Goal: Task Accomplishment & Management: Complete application form

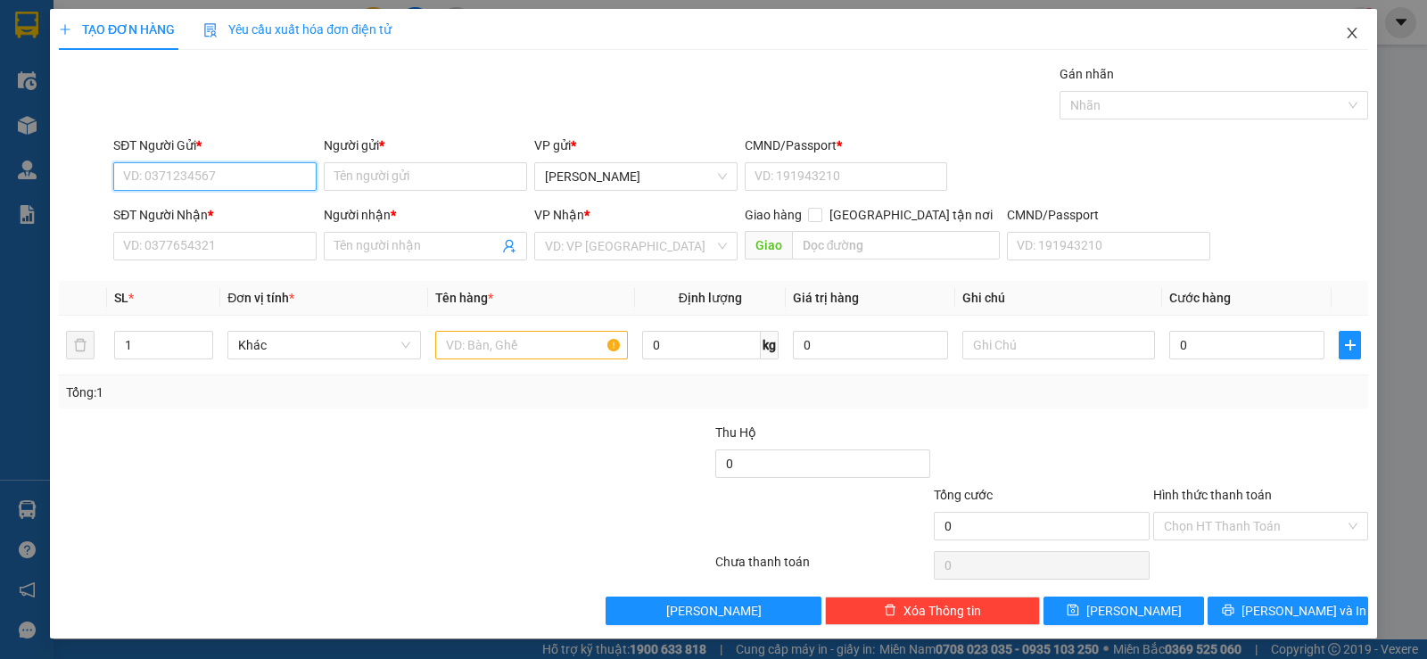
scroll to position [1, 0]
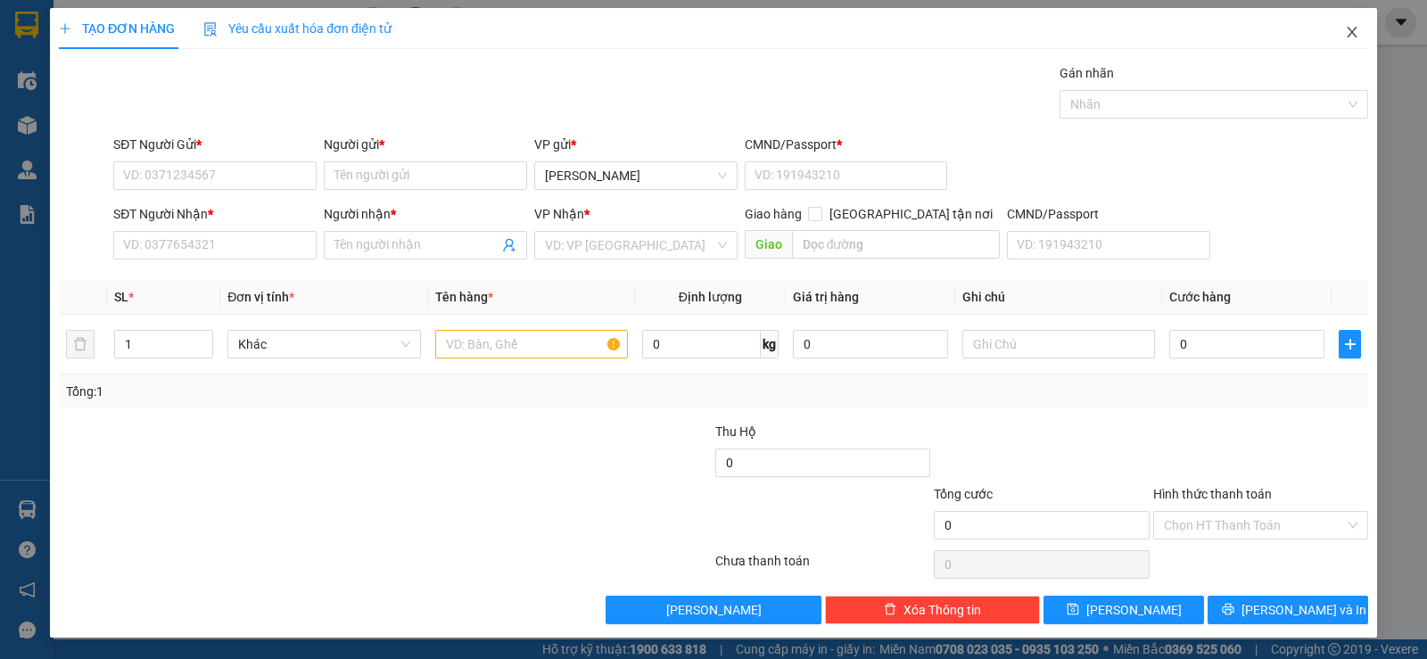
click at [1338, 41] on span "Close" at bounding box center [1352, 33] width 50 height 50
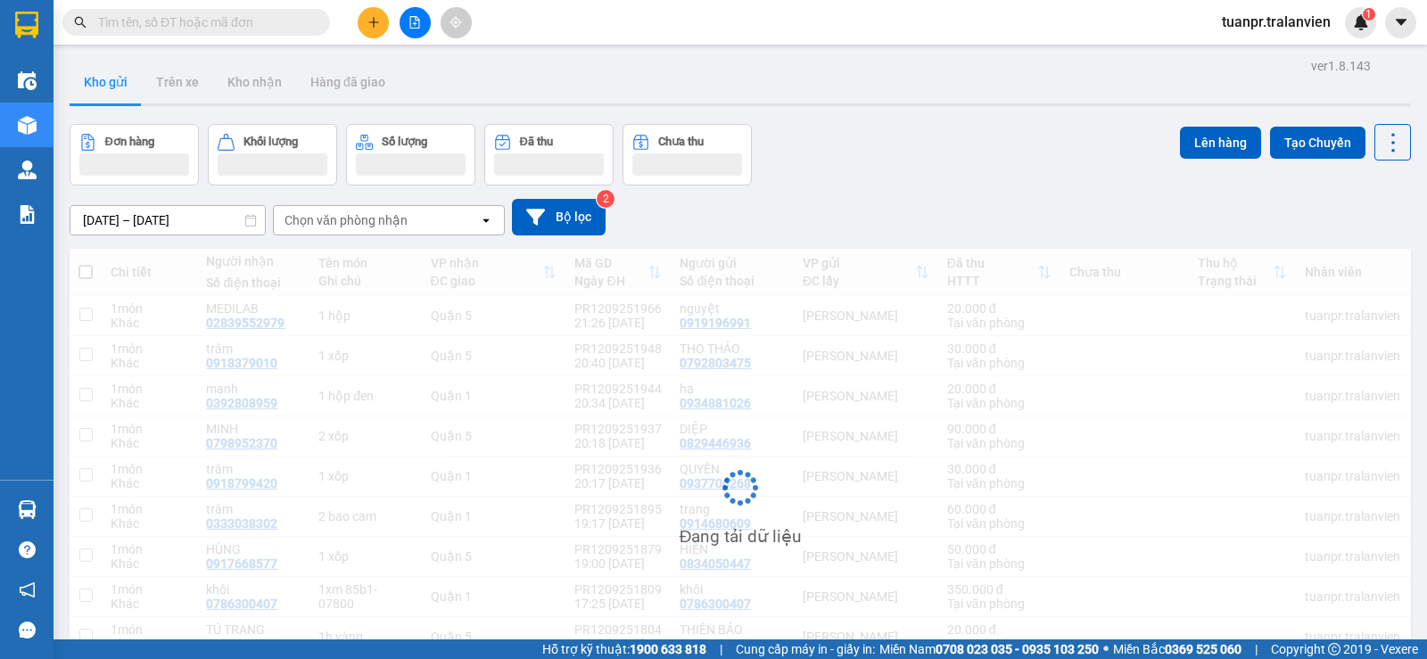
click at [153, 227] on div "ver 1.8.143 Kho gửi Trên xe Kho nhận Hàng đã giao Đơn hàng Khối lượng Số lượng …" at bounding box center [739, 407] width 1355 height 708
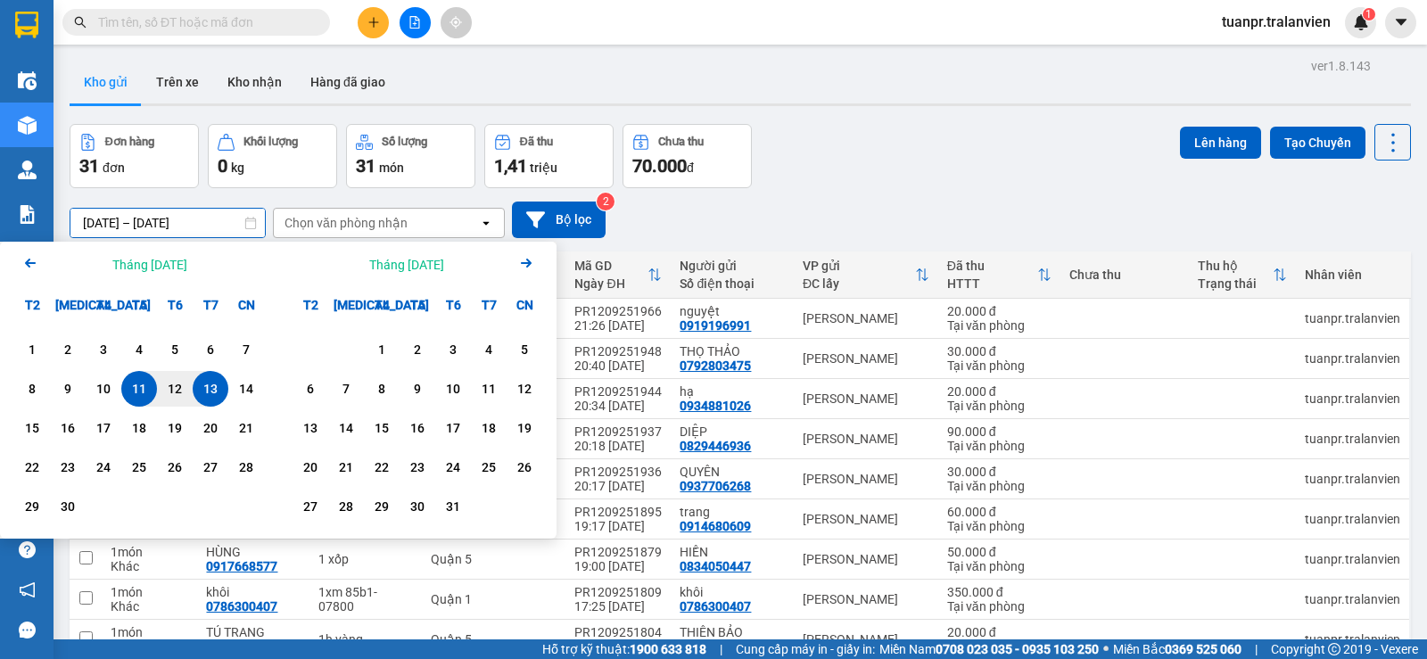
click at [210, 402] on div "13" at bounding box center [211, 389] width 36 height 36
type input "[DATE] – [DATE]"
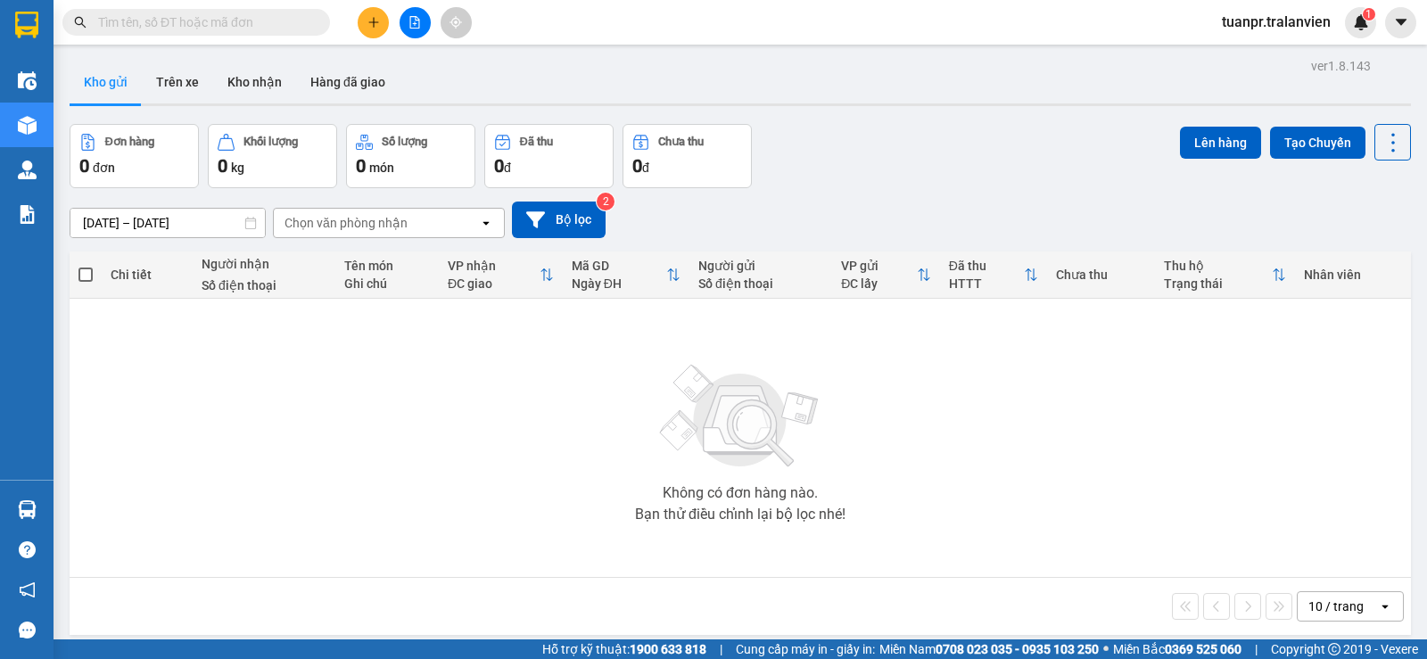
click at [531, 30] on div "Kết quả tìm kiếm ( 141 ) Bộ lọc Thuộc VP này Ngày tạo đơn gần nhất Mã ĐH Trạng …" at bounding box center [713, 22] width 1427 height 45
click at [351, 4] on div "Kết quả tìm kiếm ( 141 ) Bộ lọc Thuộc VP này Ngày tạo đơn gần nhất Mã ĐH Trạng …" at bounding box center [713, 22] width 1427 height 45
click at [388, 14] on div at bounding box center [415, 22] width 134 height 31
click at [378, 19] on icon "plus" at bounding box center [373, 22] width 12 height 12
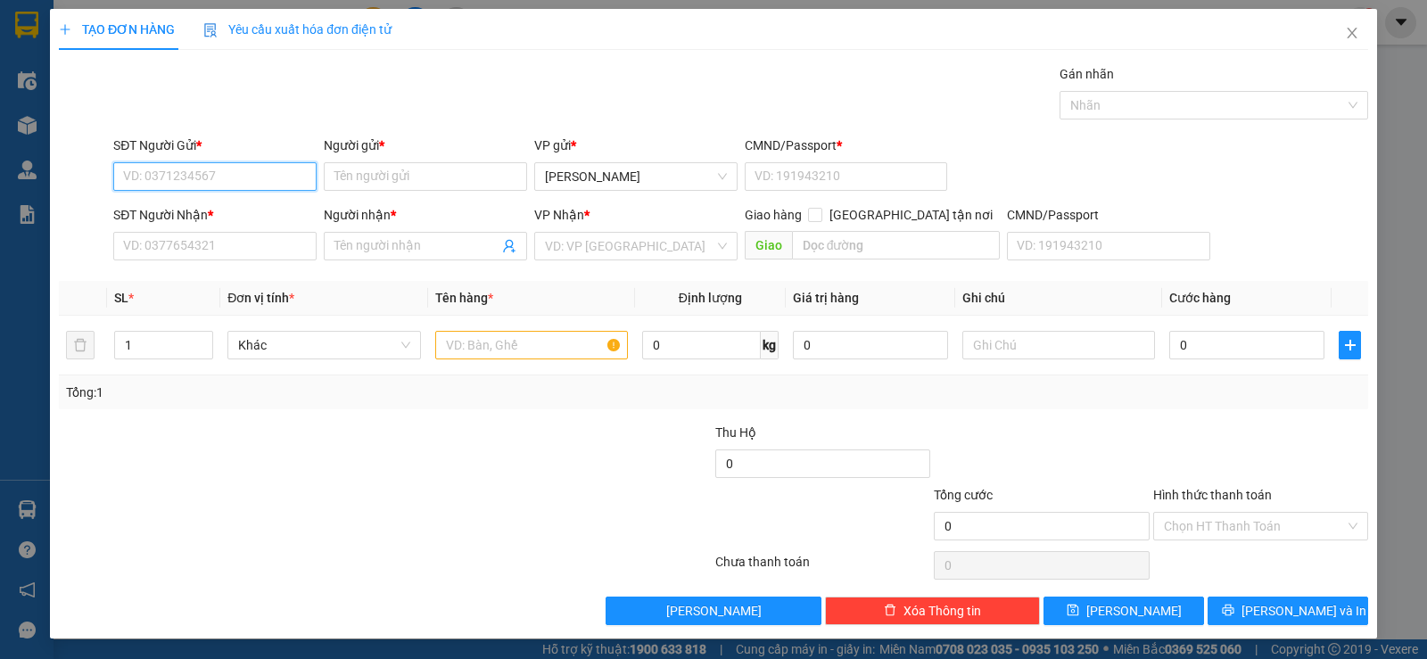
click at [255, 190] on input "SĐT Người Gửi *" at bounding box center [214, 176] width 203 height 29
click at [243, 235] on input "SĐT Người Nhận *" at bounding box center [214, 246] width 203 height 29
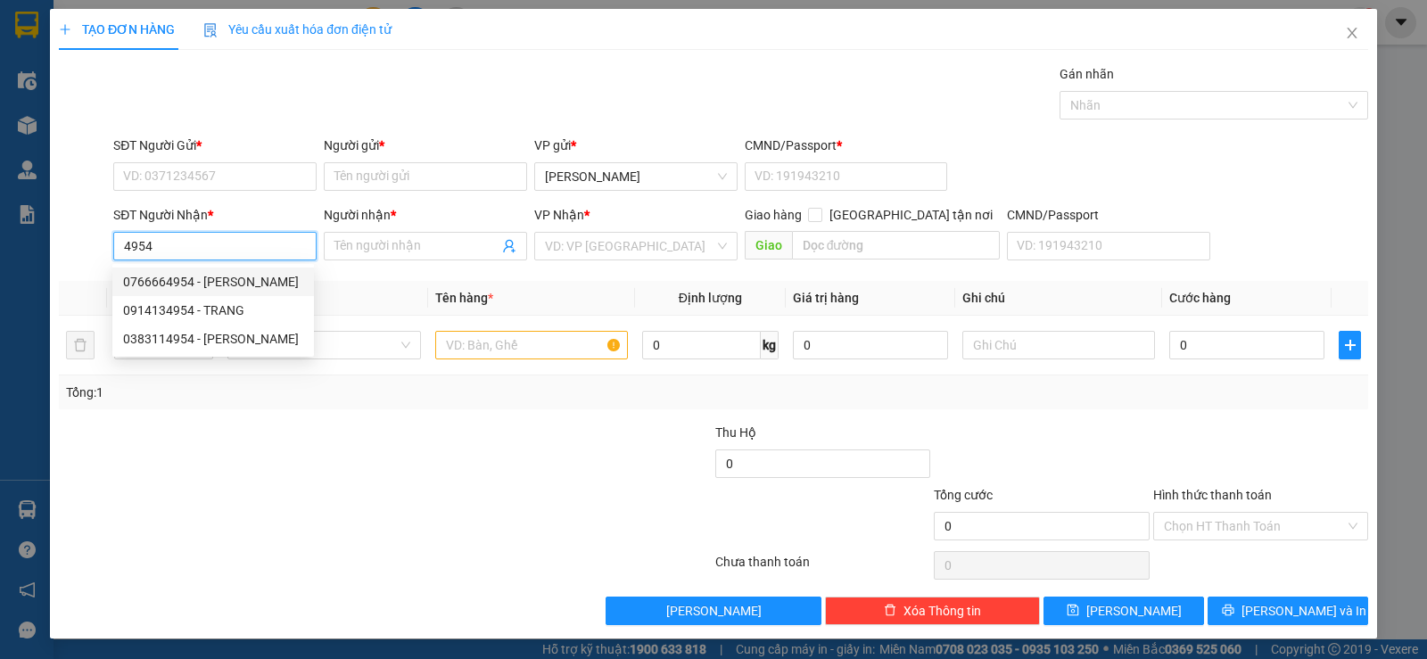
click at [244, 271] on div "0766664954 - thạch" at bounding box center [213, 281] width 202 height 29
type input "0766664954"
type input "thạch"
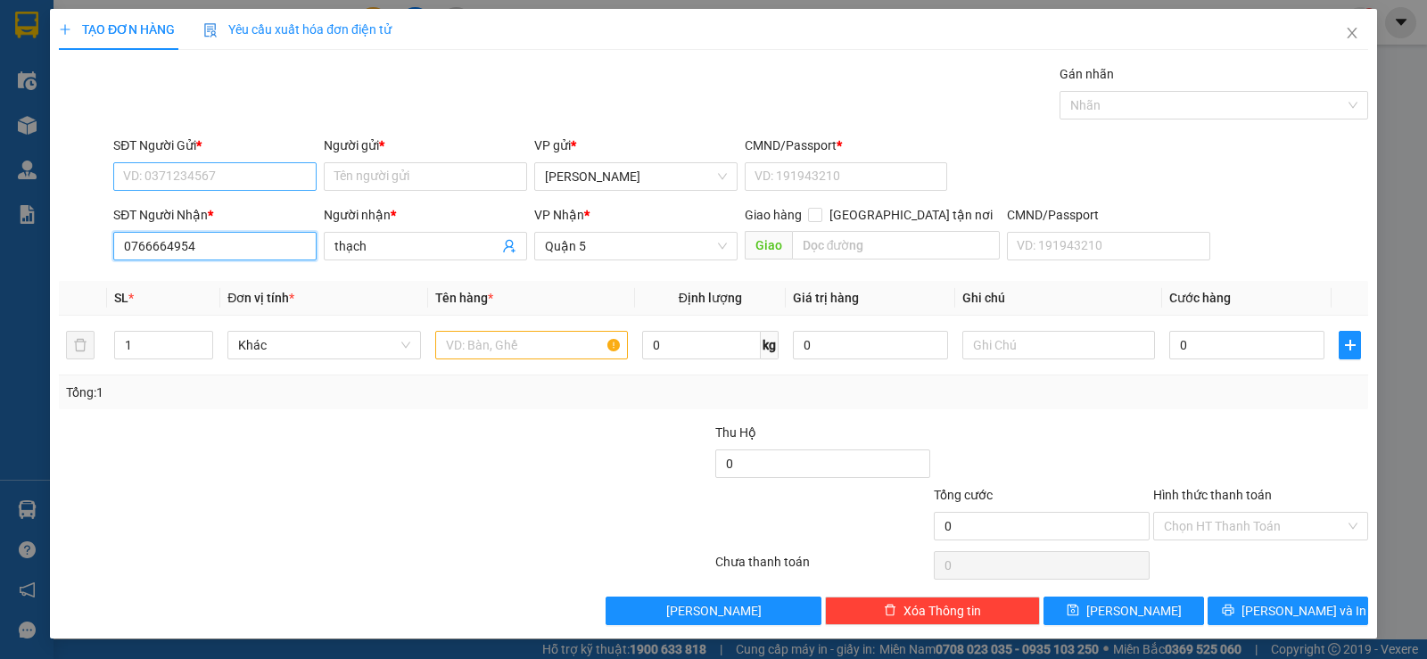
type input "0766664954"
click at [233, 177] on input "SĐT Người Gửi *" at bounding box center [214, 176] width 203 height 29
click at [235, 212] on div "0839970998 - tư cụt" at bounding box center [213, 212] width 180 height 20
type input "0839970998"
type input "tư cụt"
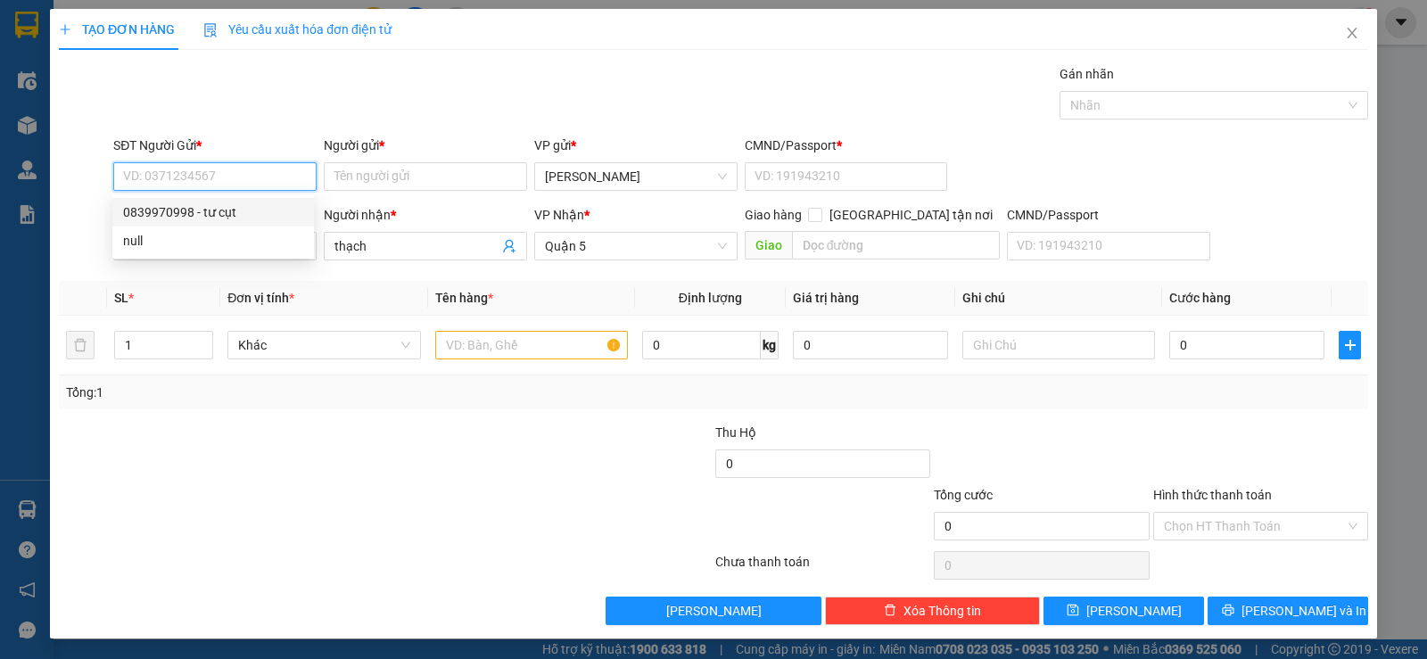
type input "11"
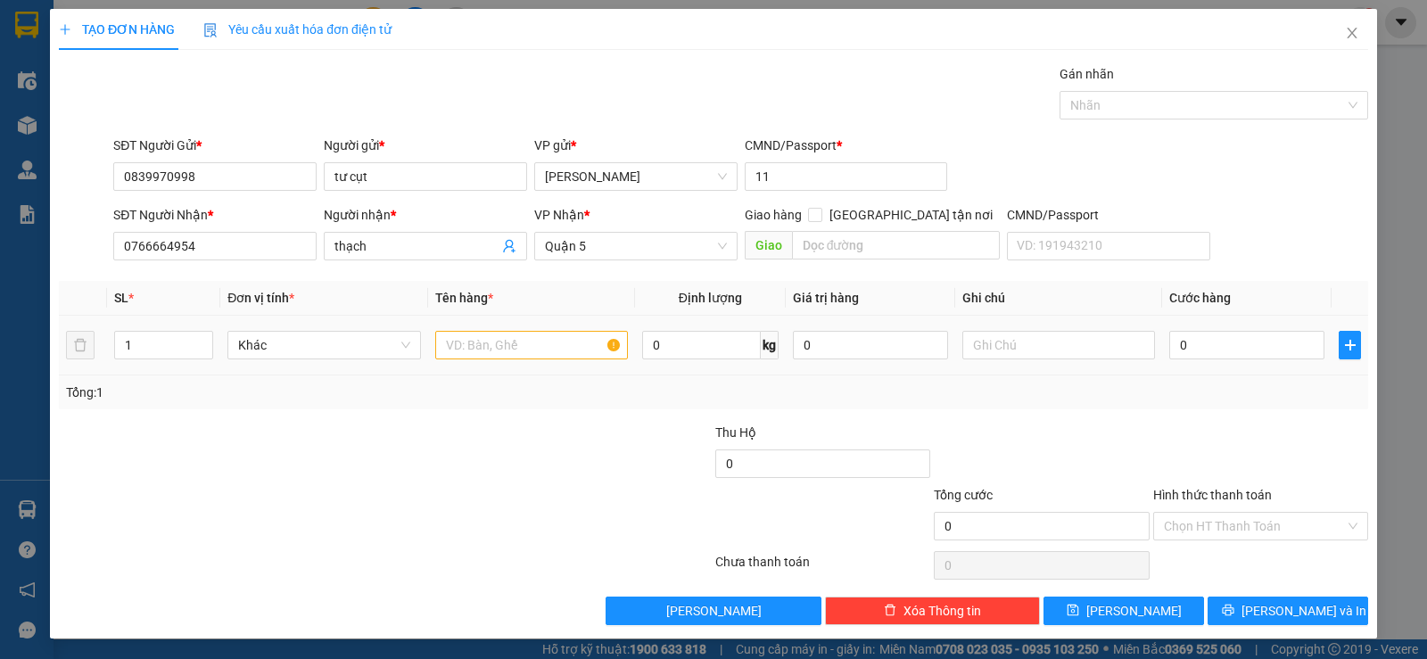
click at [534, 328] on div at bounding box center [531, 345] width 193 height 36
click at [526, 345] on input "text" at bounding box center [531, 345] width 193 height 29
type input "1tg"
click at [1192, 348] on input "0" at bounding box center [1246, 345] width 155 height 29
type input "4"
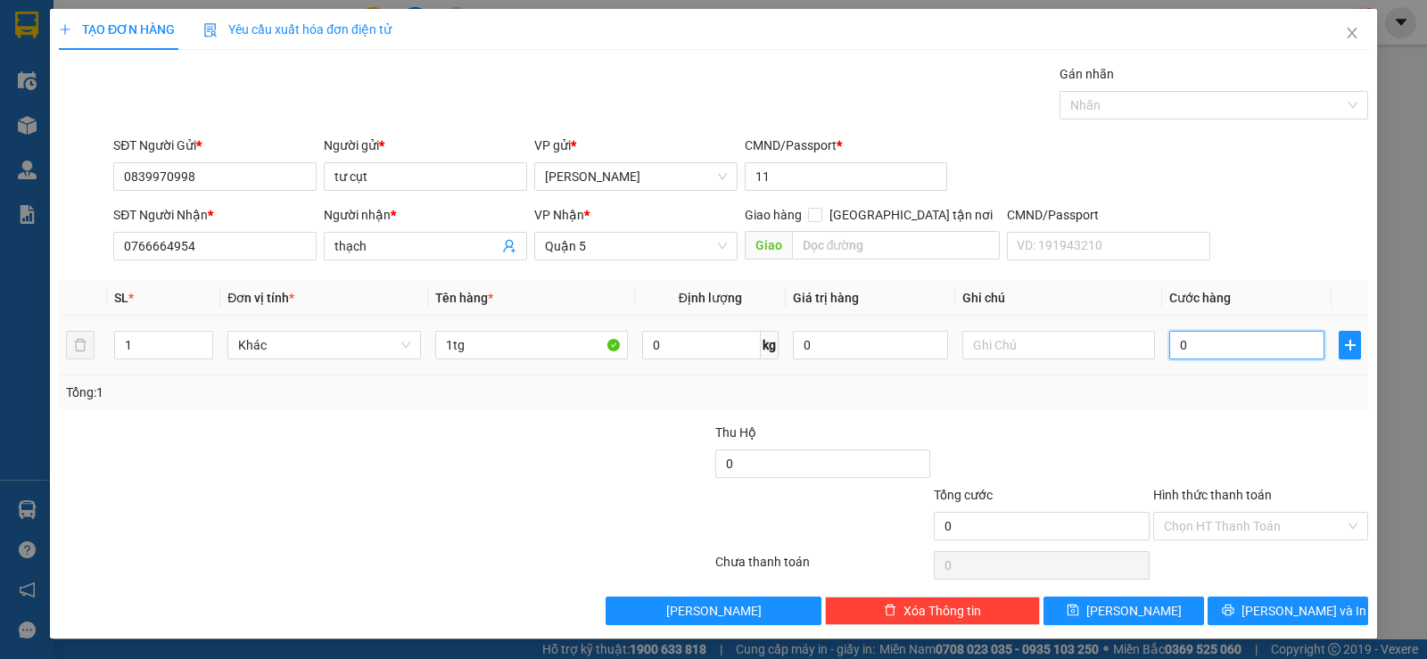
type input "4"
type input "40"
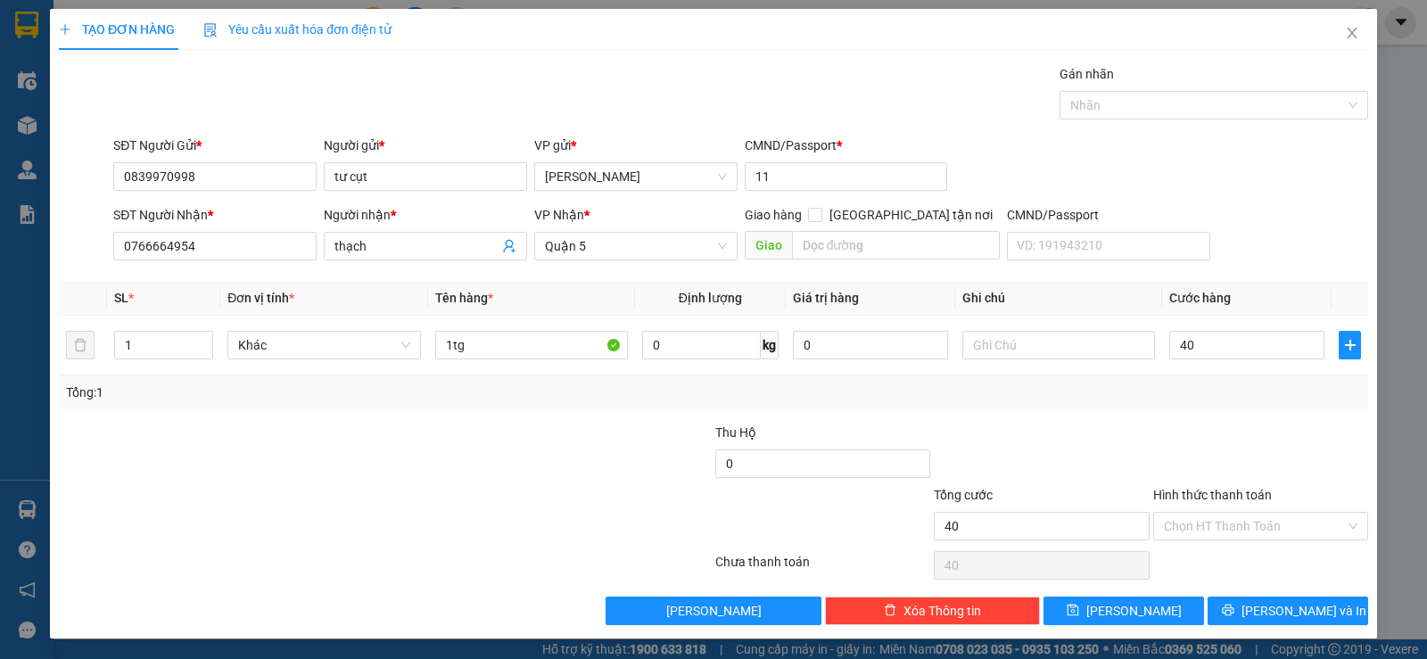
type input "40.000"
click at [1205, 391] on div "Tổng: 1" at bounding box center [713, 393] width 1295 height 20
click at [1212, 528] on input "Hình thức thanh toán" at bounding box center [1254, 526] width 181 height 27
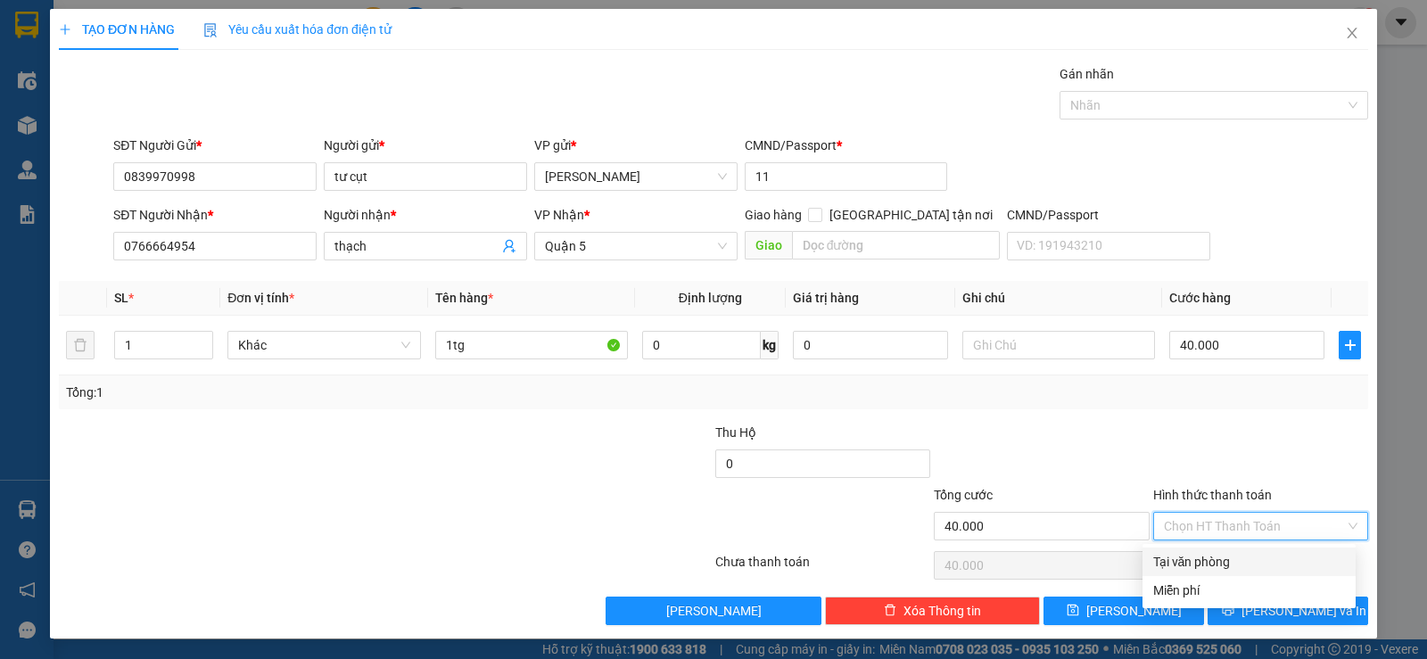
click at [1209, 556] on div "Tại văn phòng" at bounding box center [1249, 562] width 192 height 20
type input "0"
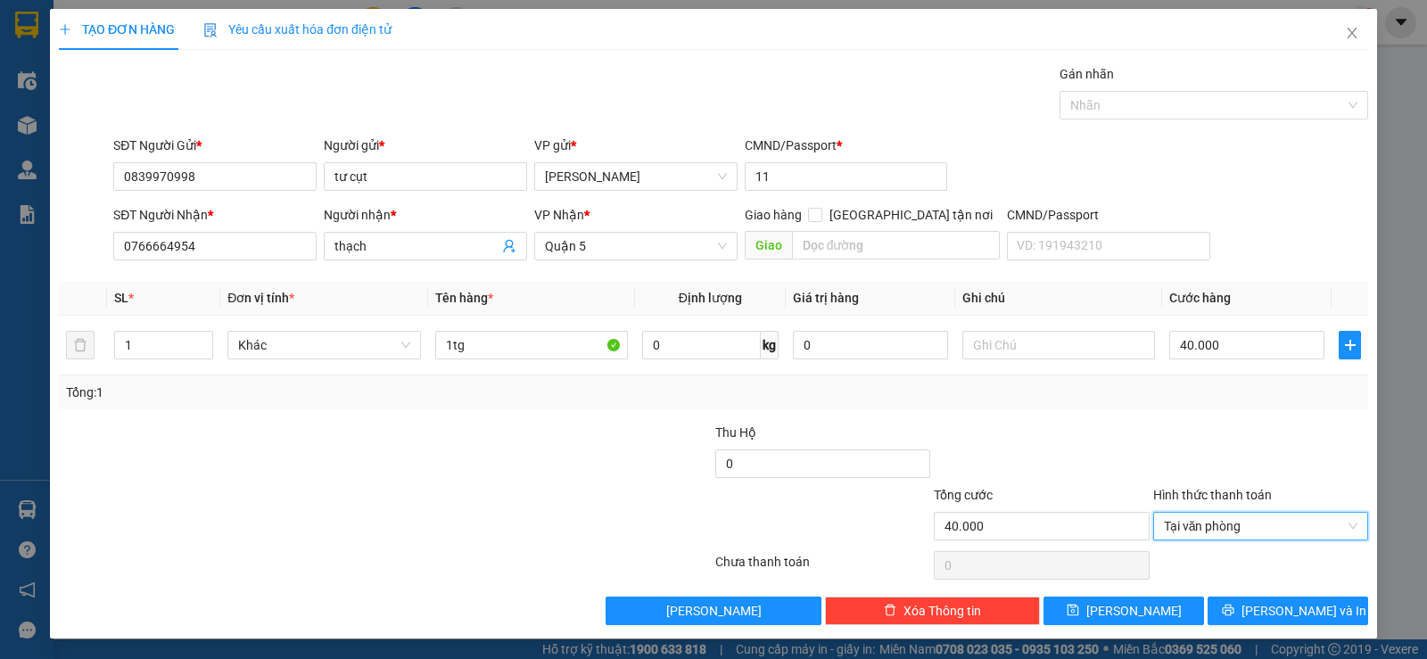
click at [1025, 414] on div "Transit Pickup Surcharge Ids Transit Deliver Surcharge Ids Transit Deliver Surc…" at bounding box center [713, 344] width 1309 height 561
click at [1265, 608] on span "Lưu và In" at bounding box center [1303, 611] width 125 height 20
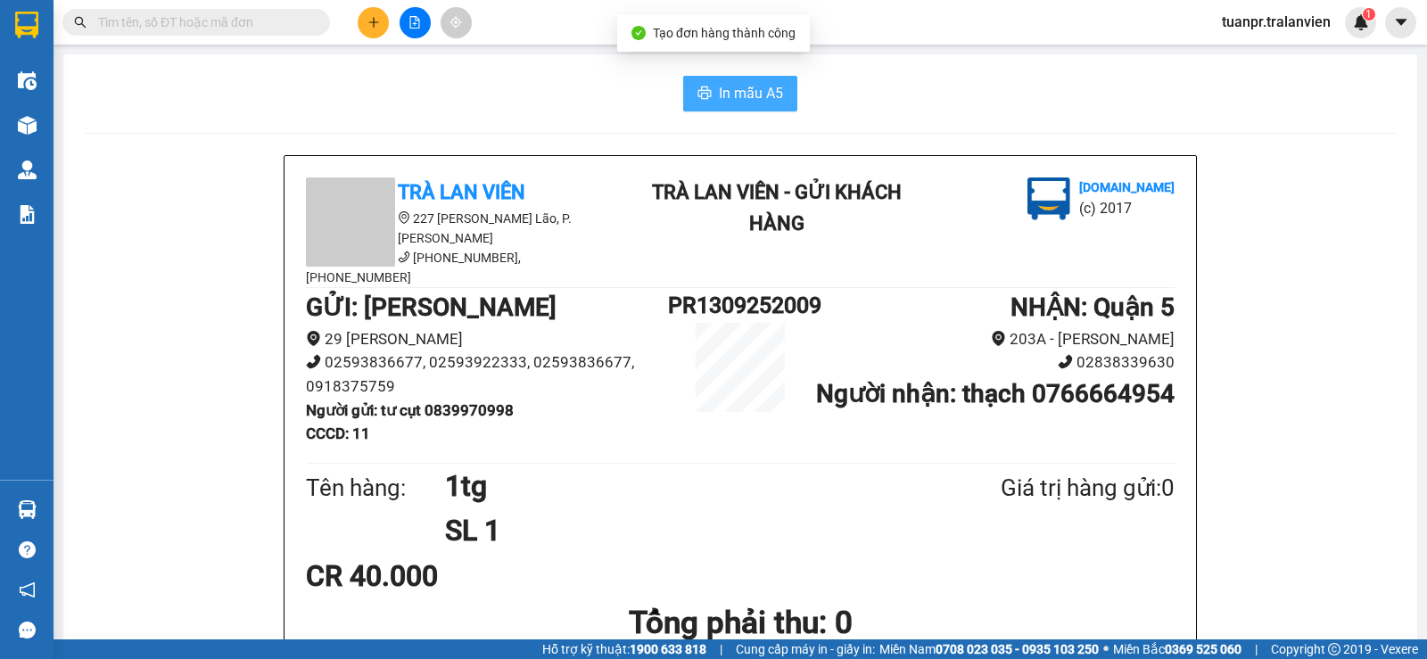
click at [724, 100] on span "In mẫu A5" at bounding box center [751, 93] width 64 height 22
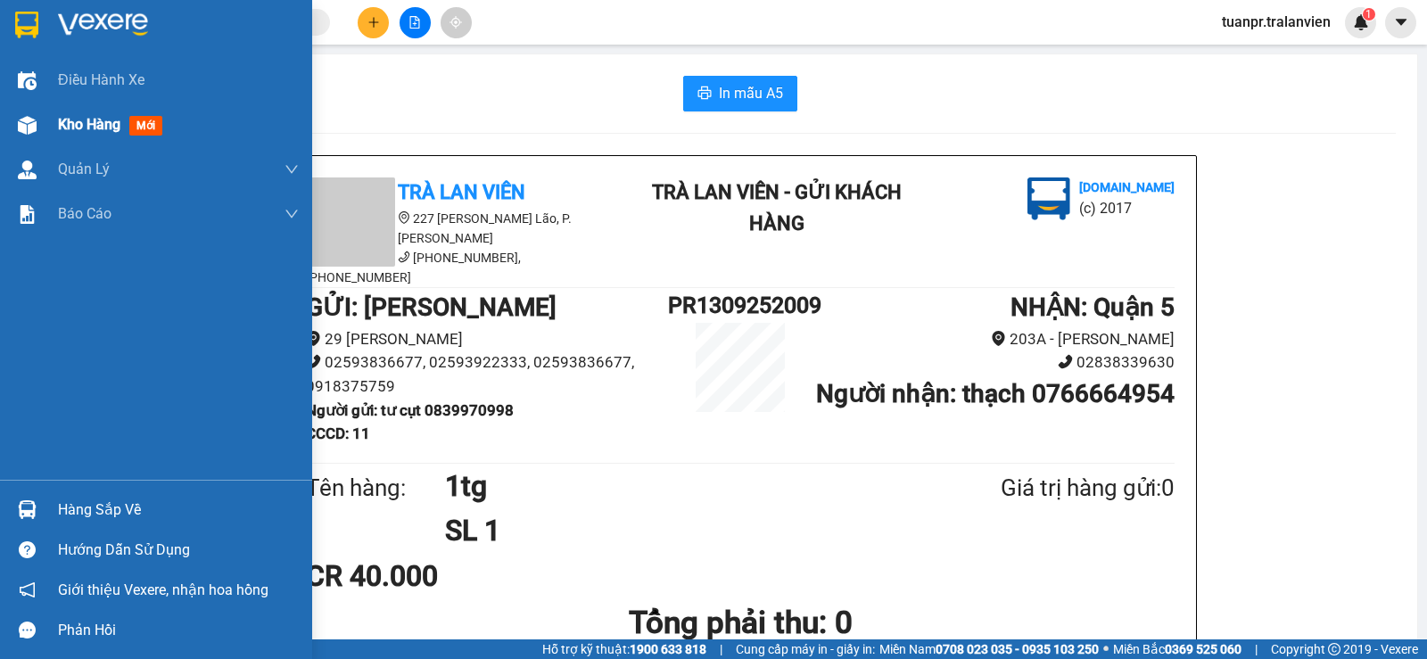
click at [73, 109] on div "Kho hàng mới" at bounding box center [178, 125] width 241 height 45
